Goal: Information Seeking & Learning: Learn about a topic

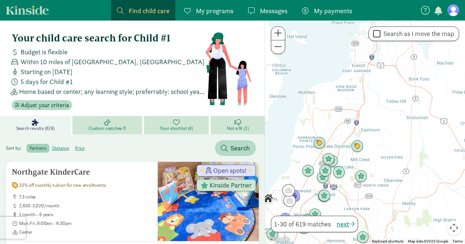
drag, startPoint x: 348, startPoint y: 59, endPoint x: 299, endPoint y: 158, distance: 110.0
click at [299, 158] on div at bounding box center [365, 133] width 200 height 224
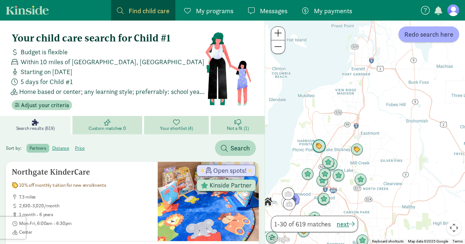
click at [317, 149] on img "Click to see details" at bounding box center [319, 147] width 20 height 20
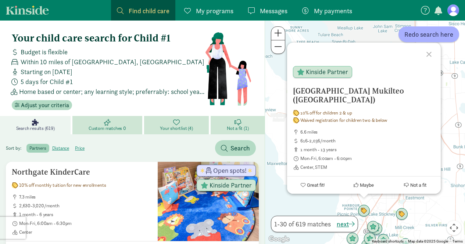
click at [322, 93] on h5 "[GEOGRAPHIC_DATA] Mukilteo ([GEOGRAPHIC_DATA])" at bounding box center [364, 96] width 142 height 18
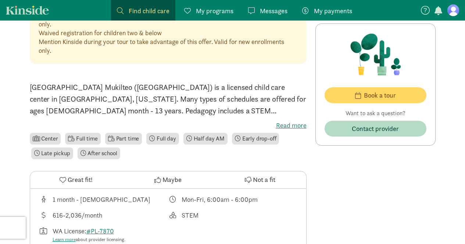
scroll to position [212, 0]
click at [285, 123] on label "Read more" at bounding box center [168, 124] width 277 height 9
click at [0, 0] on input "Read more" at bounding box center [0, 0] width 0 height 0
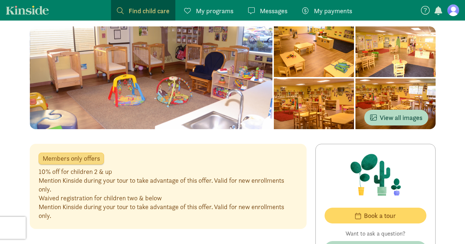
scroll to position [0, 0]
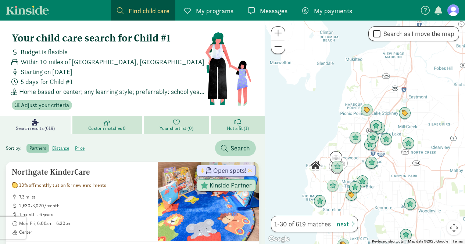
drag, startPoint x: 347, startPoint y: 55, endPoint x: 348, endPoint y: 116, distance: 61.7
click at [348, 116] on div at bounding box center [365, 133] width 200 height 224
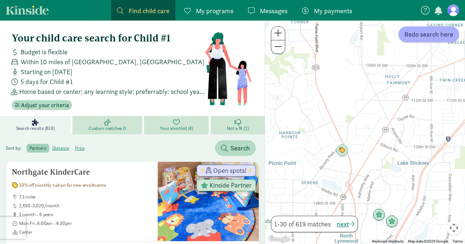
drag, startPoint x: 374, startPoint y: 131, endPoint x: 328, endPoint y: 136, distance: 46.4
click at [328, 136] on div at bounding box center [365, 133] width 200 height 224
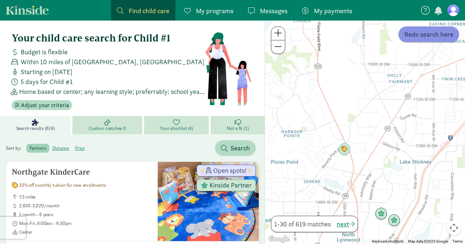
click at [409, 39] on span "Redo search here" at bounding box center [428, 34] width 49 height 10
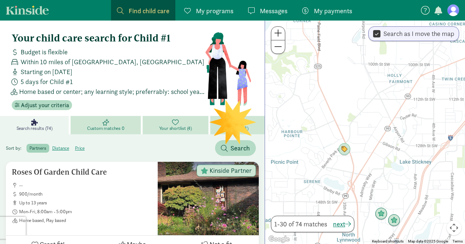
click at [375, 36] on input "Search as I move the map" at bounding box center [376, 34] width 7 height 10
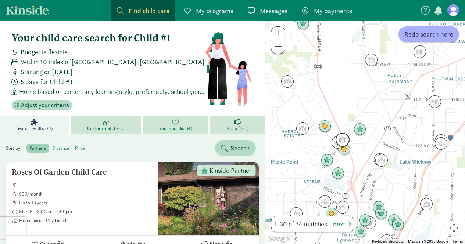
click at [341, 136] on img "Click to see details" at bounding box center [342, 140] width 20 height 20
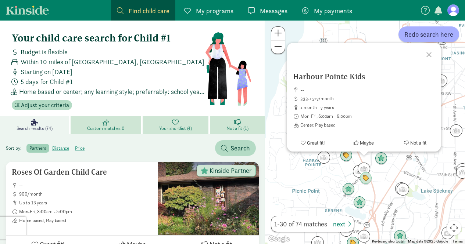
click at [429, 55] on div at bounding box center [429, 53] width 21 height 21
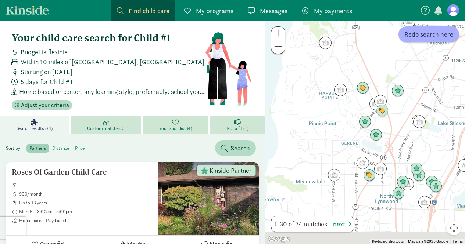
drag, startPoint x: 293, startPoint y: 197, endPoint x: 321, endPoint y: 72, distance: 128.0
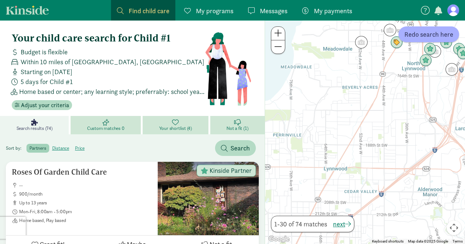
drag, startPoint x: 309, startPoint y: 138, endPoint x: 289, endPoint y: 54, distance: 86.8
click at [291, 72] on div at bounding box center [365, 133] width 200 height 224
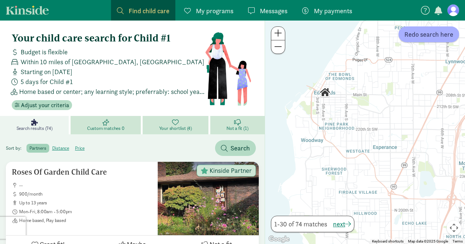
drag, startPoint x: 305, startPoint y: 109, endPoint x: 466, endPoint y: 107, distance: 161.2
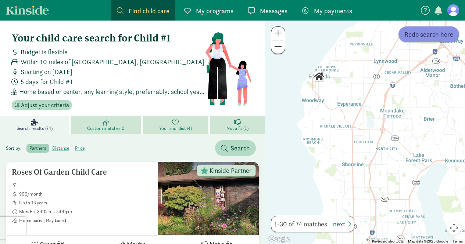
click at [438, 39] on span "Redo search here" at bounding box center [428, 34] width 49 height 10
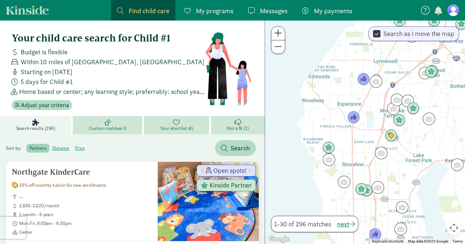
click at [62, 147] on label "distance" at bounding box center [60, 148] width 23 height 9
click at [52, 145] on input "distance" at bounding box center [52, 145] width 0 height 0
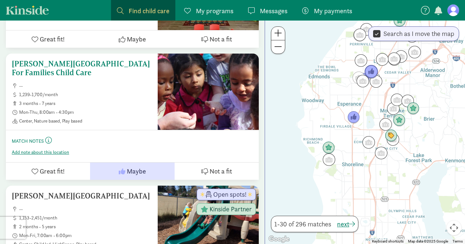
scroll to position [532, 0]
click at [124, 167] on button "Maybe" at bounding box center [132, 170] width 84 height 17
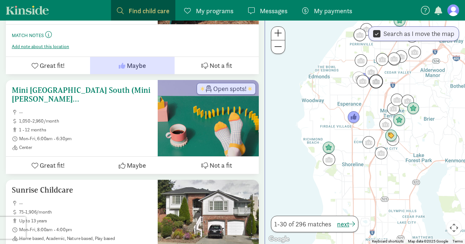
scroll to position [735, 0]
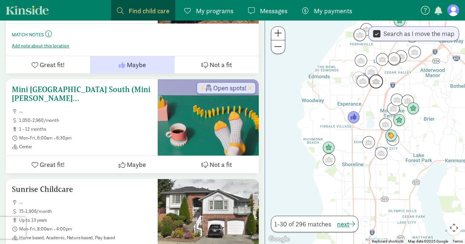
click at [107, 93] on h5 "Mini [GEOGRAPHIC_DATA] South (Mini [PERSON_NAME][GEOGRAPHIC_DATA])" at bounding box center [82, 94] width 140 height 18
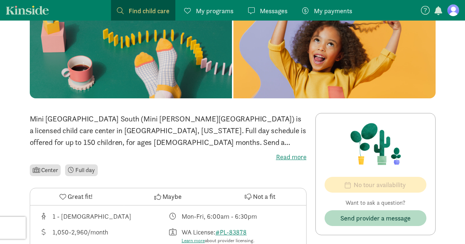
scroll to position [182, 0]
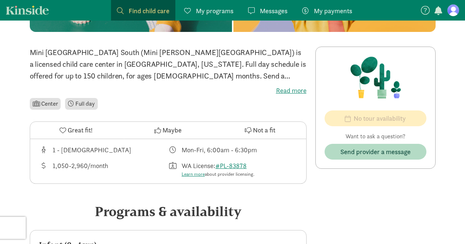
click at [284, 88] on label "Read more" at bounding box center [168, 90] width 277 height 9
click at [0, 0] on input "Read more" at bounding box center [0, 0] width 0 height 0
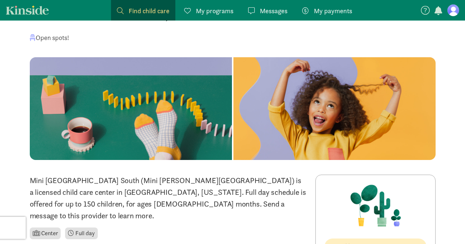
scroll to position [0, 0]
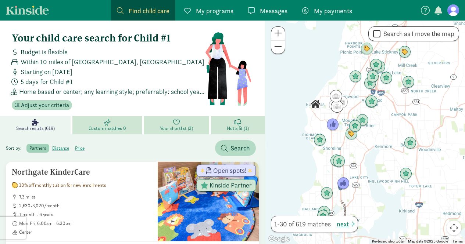
click at [58, 145] on label "distance" at bounding box center [60, 148] width 23 height 9
click at [52, 145] on input "distance" at bounding box center [52, 145] width 0 height 0
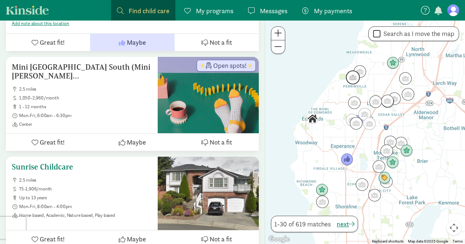
scroll to position [757, 0]
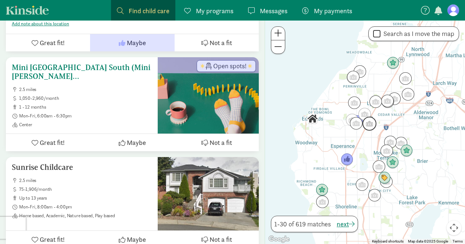
click at [122, 144] on icon at bounding box center [122, 143] width 7 height 7
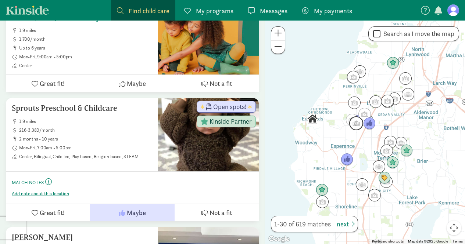
scroll to position [0, 0]
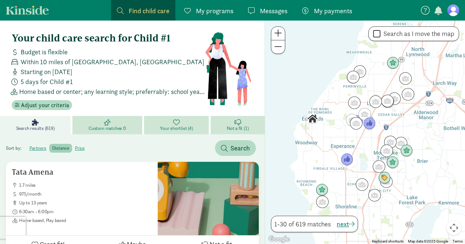
click at [451, 11] on figure at bounding box center [453, 10] width 12 height 12
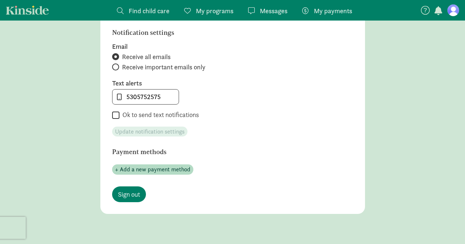
scroll to position [405, 0]
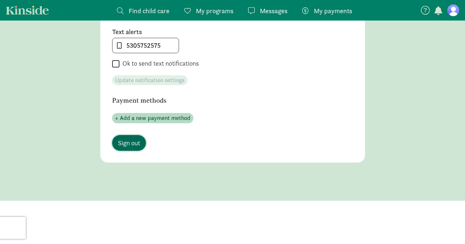
click at [129, 145] on span "Sign out" at bounding box center [129, 143] width 22 height 10
